Goal: Task Accomplishment & Management: Manage account settings

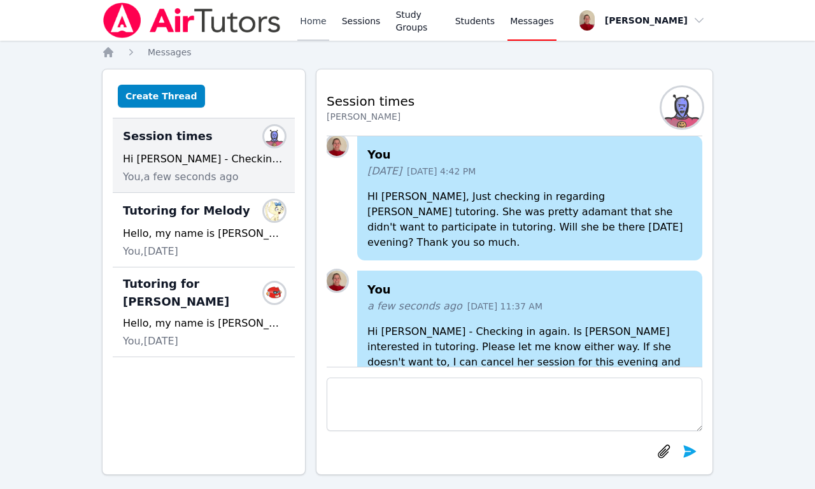
click at [316, 22] on link "Home" at bounding box center [312, 20] width 31 height 41
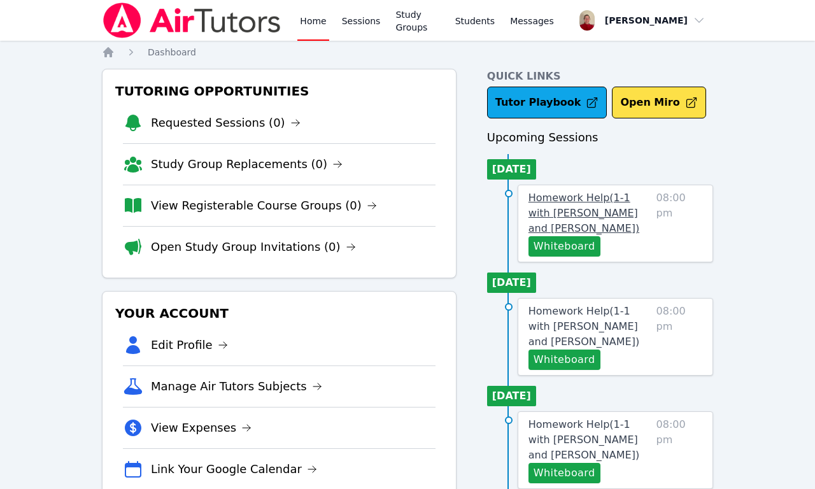
click at [620, 201] on span "Homework Help ( 1-1 with [PERSON_NAME] and [PERSON_NAME] )" at bounding box center [583, 213] width 111 height 43
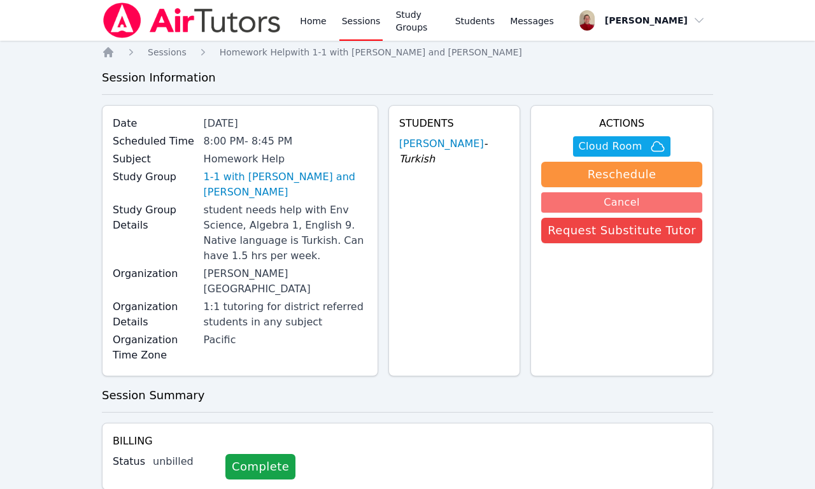
click at [648, 202] on button "Cancel" at bounding box center [621, 202] width 161 height 20
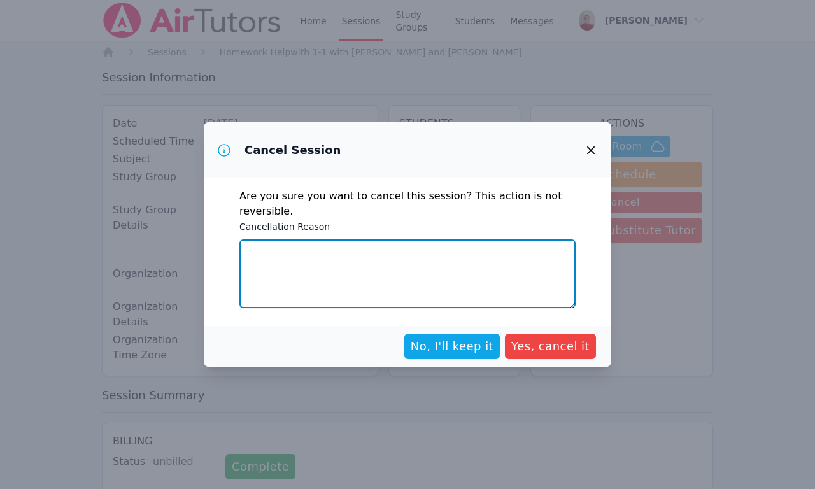
click at [294, 292] on textarea "Cancellation Reason" at bounding box center [407, 273] width 336 height 69
type textarea "Mom did not confirm again."
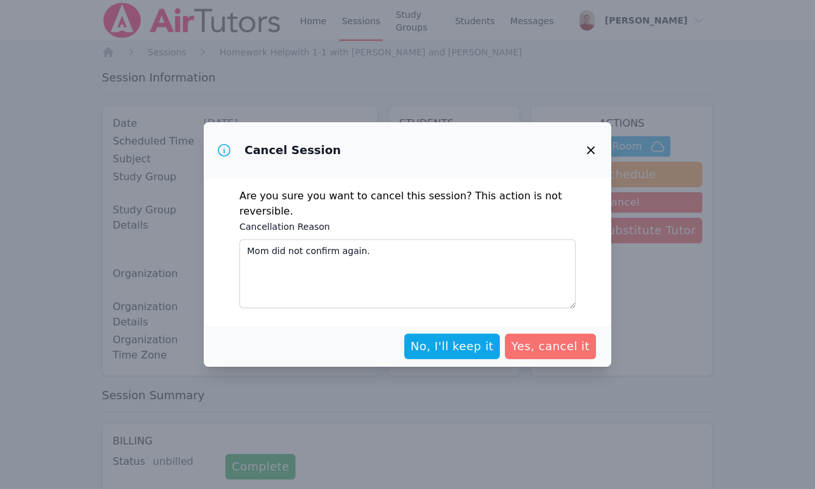
click at [552, 346] on span "Yes, cancel it" at bounding box center [550, 346] width 78 height 18
